Goal: Check status: Check status

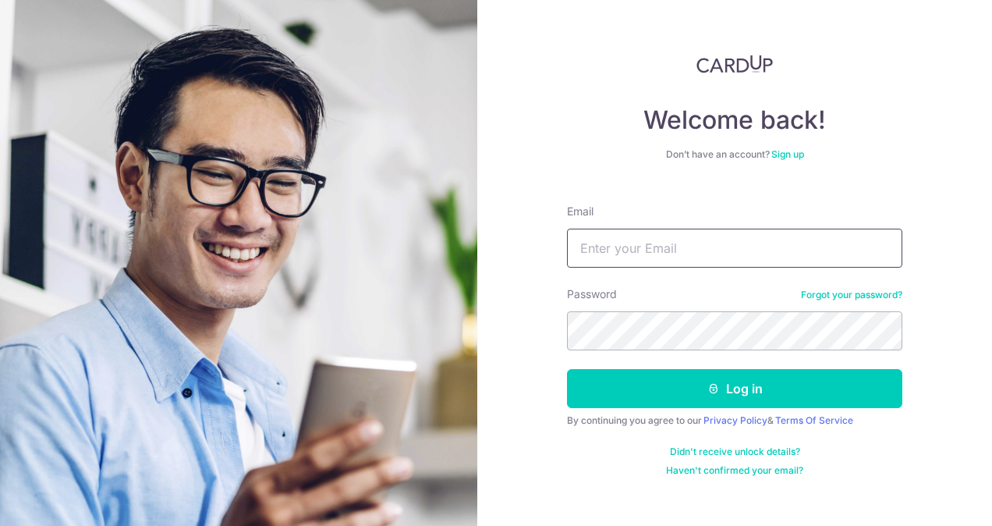
drag, startPoint x: 0, startPoint y: 0, endPoint x: 595, endPoint y: 250, distance: 645.6
click at [595, 250] on input "Email" at bounding box center [734, 248] width 335 height 39
type input "[PERSON_NAME][EMAIL_ADDRESS][DOMAIN_NAME]"
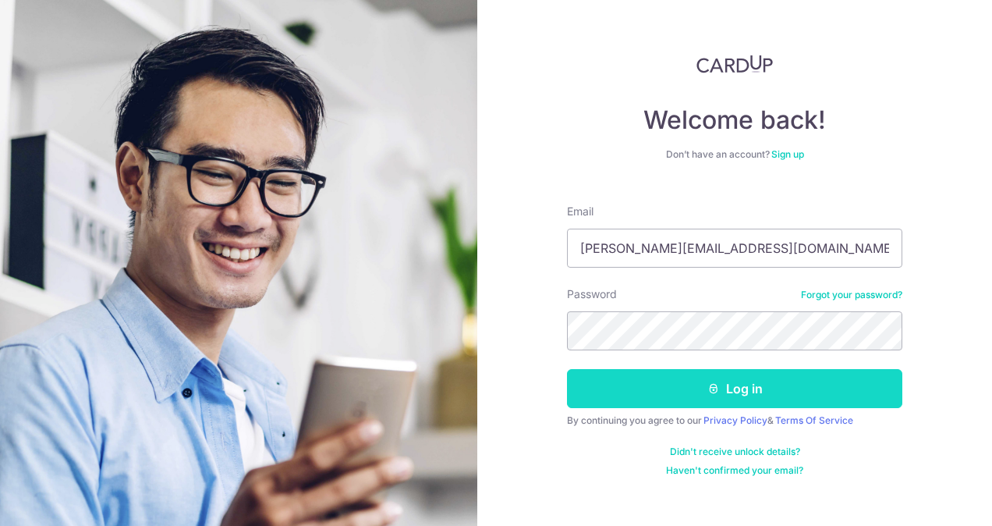
click at [657, 405] on button "Log in" at bounding box center [734, 388] width 335 height 39
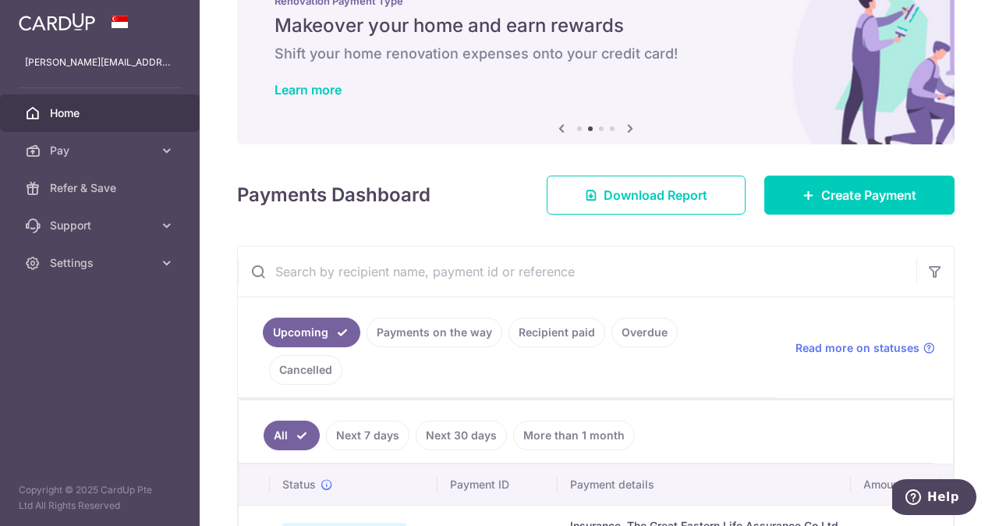
scroll to position [78, 0]
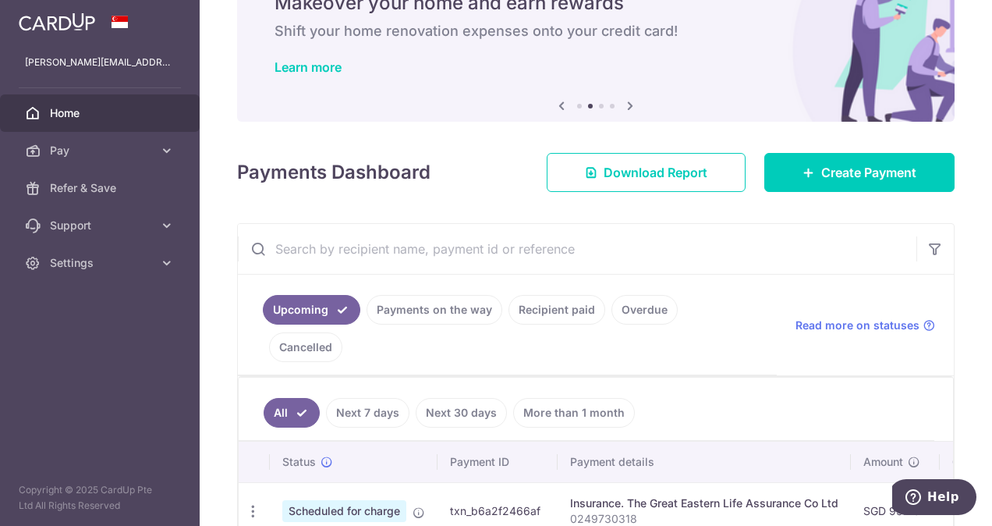
click at [536, 304] on link "Recipient paid" at bounding box center [557, 310] width 97 height 30
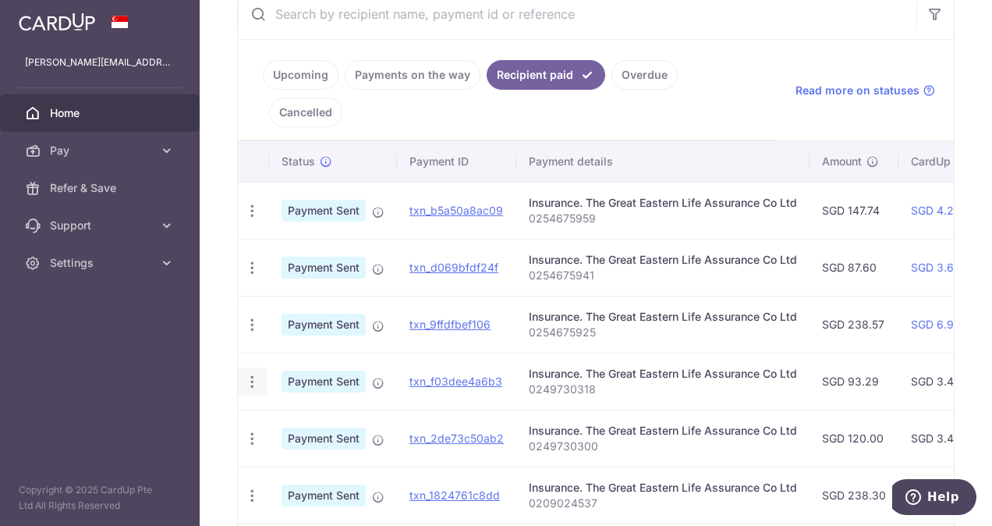
scroll to position [304, 0]
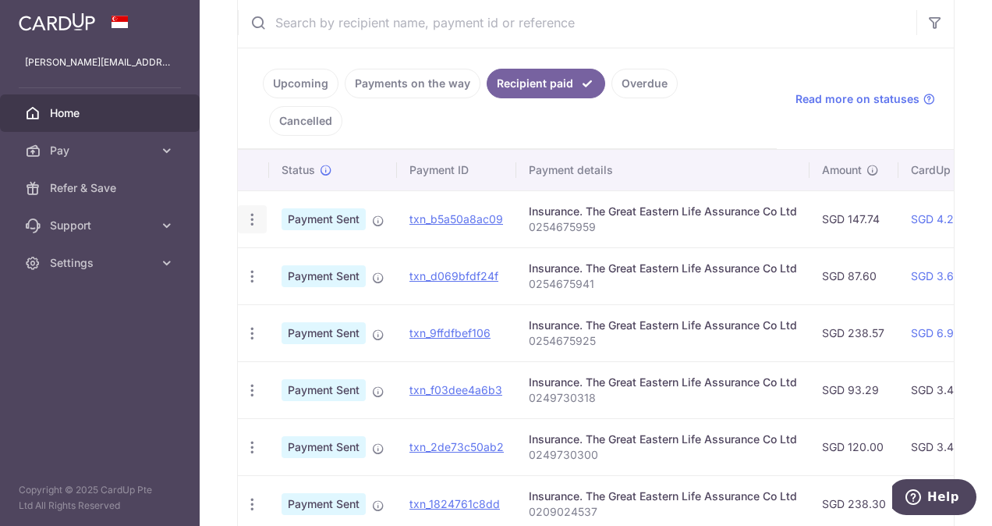
click at [253, 211] on icon "button" at bounding box center [252, 219] width 16 height 16
click at [260, 253] on icon at bounding box center [260, 262] width 19 height 19
click at [246, 268] on icon "button" at bounding box center [252, 276] width 16 height 16
click at [298, 311] on span "PDF Receipt" at bounding box center [335, 319] width 106 height 16
click at [253, 325] on icon "button" at bounding box center [252, 333] width 16 height 16
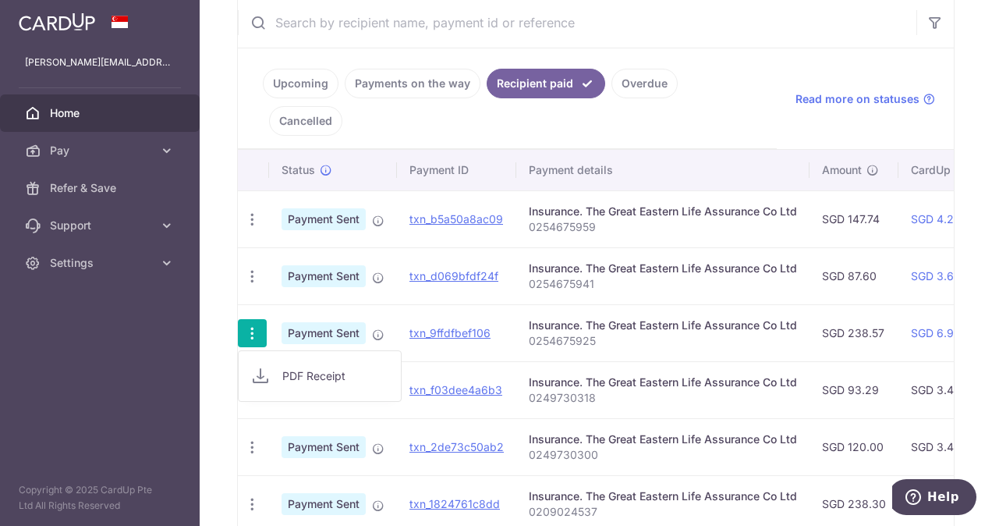
click at [316, 368] on span "PDF Receipt" at bounding box center [335, 376] width 106 height 16
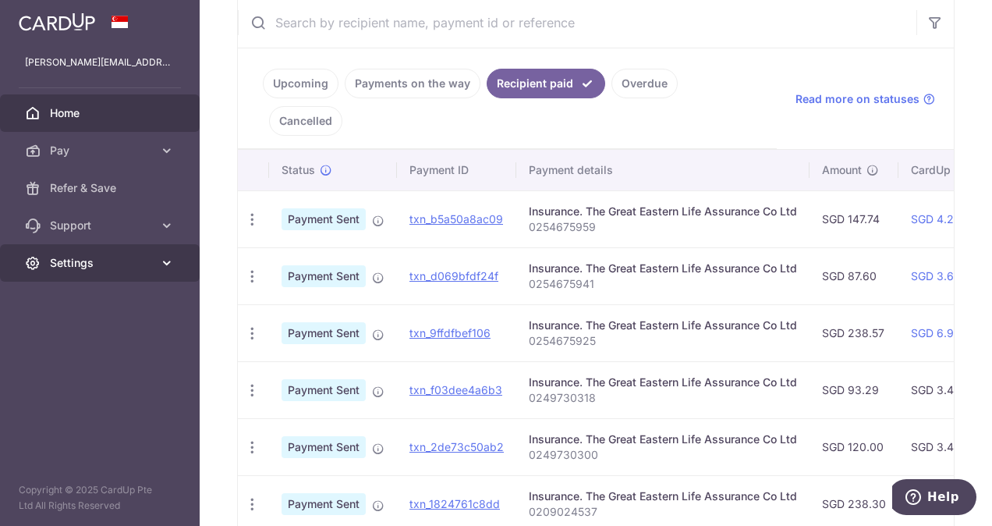
click at [108, 257] on span "Settings" at bounding box center [101, 263] width 103 height 16
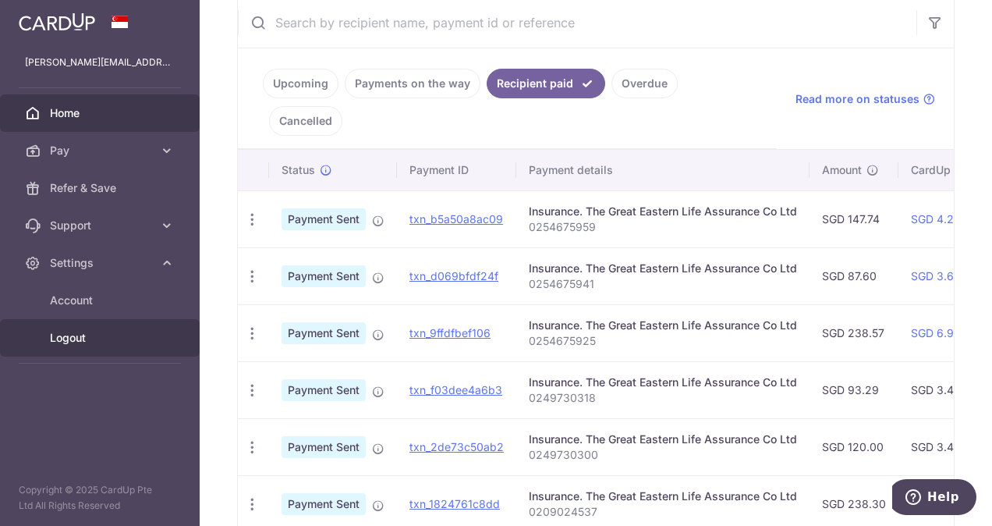
click at [91, 335] on span "Logout" at bounding box center [101, 338] width 103 height 16
